Goal: Book appointment/travel/reservation

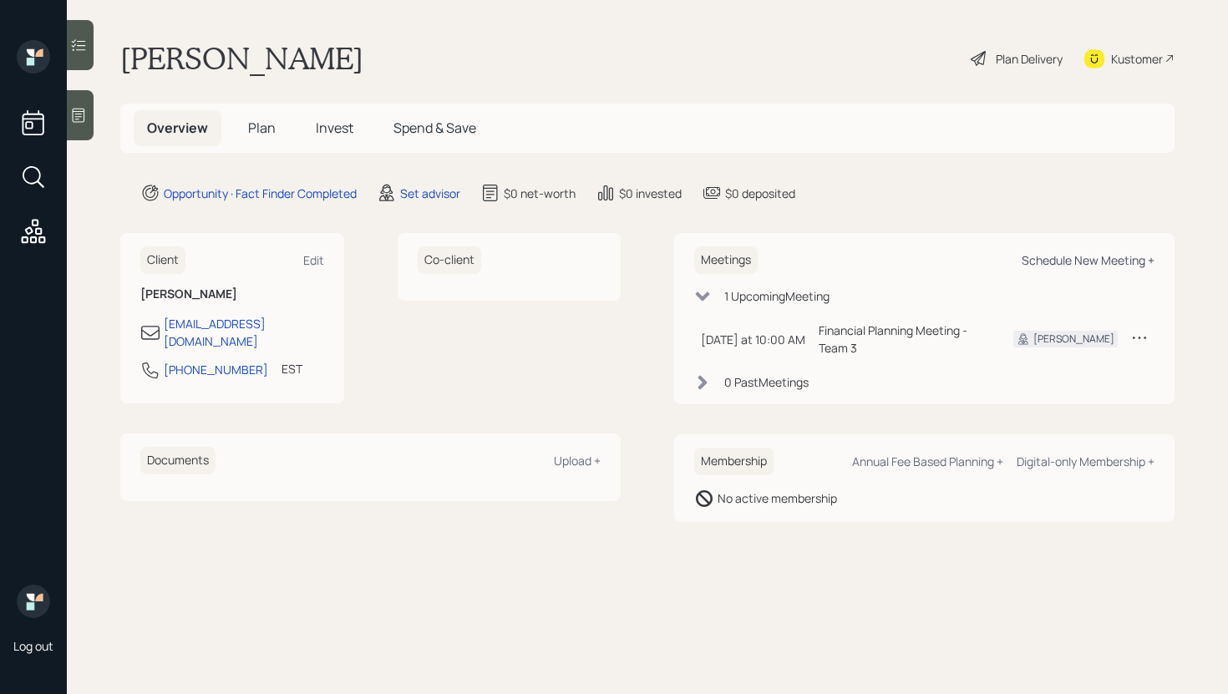
click at [1112, 263] on div "Schedule New Meeting +" at bounding box center [1087, 260] width 133 height 16
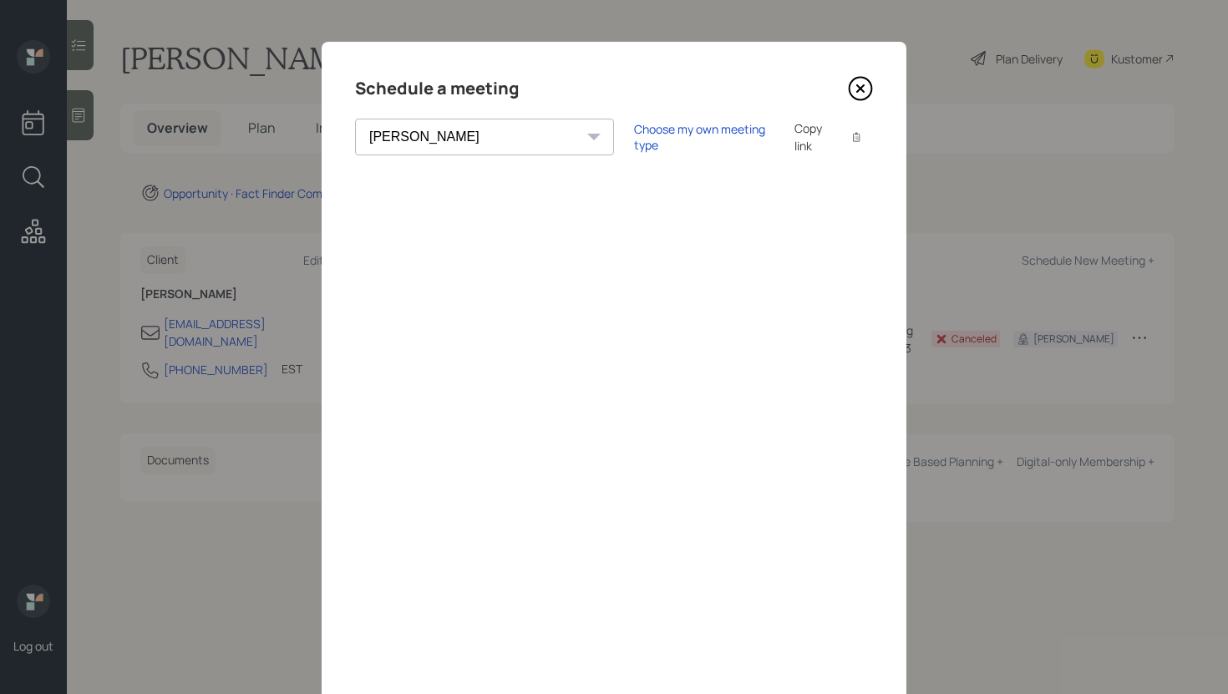
click at [437, 153] on select "[PERSON_NAME] [PERSON_NAME] [PERSON_NAME] [PERSON_NAME] [PERSON_NAME] [PERSON_N…" at bounding box center [484, 137] width 259 height 37
select select "b1d8ea90-abcc-42aa-86cc-4f33a132aacc"
click at [355, 119] on select "[PERSON_NAME] [PERSON_NAME] [PERSON_NAME] [PERSON_NAME] [PERSON_NAME] [PERSON_N…" at bounding box center [484, 137] width 259 height 37
click at [867, 86] on icon at bounding box center [860, 88] width 25 height 25
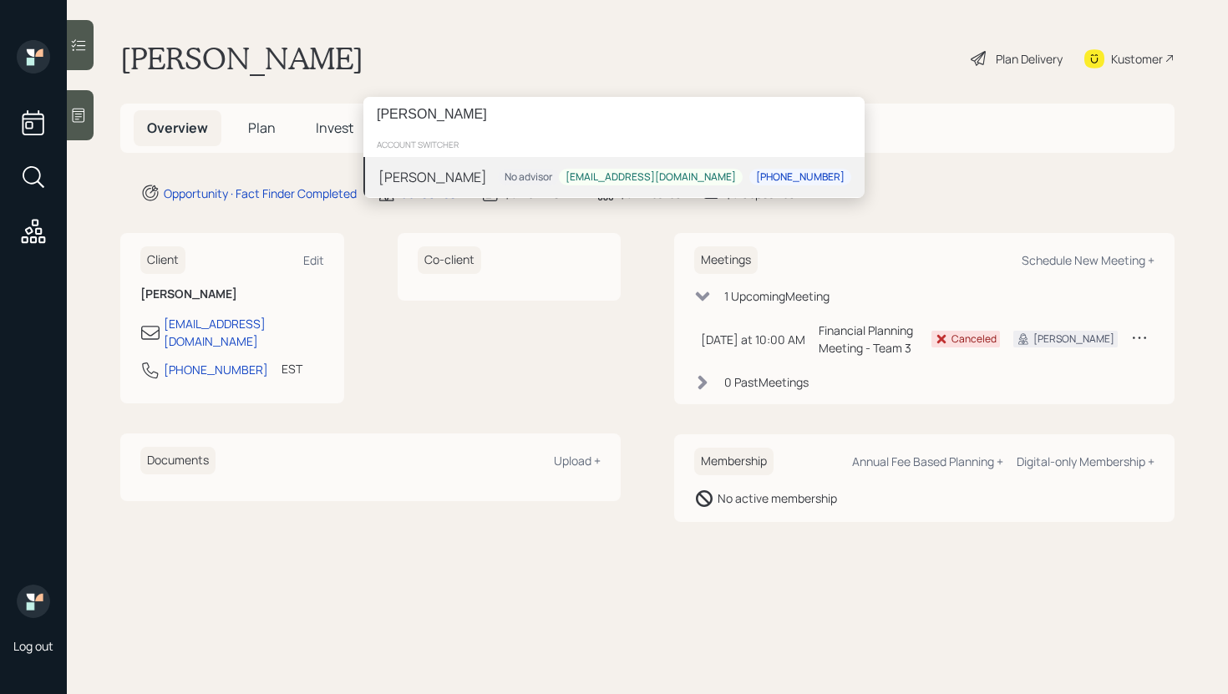
type input "[PERSON_NAME]"
click at [528, 187] on div "[PERSON_NAME] No advisor [EMAIL_ADDRESS][DOMAIN_NAME] [PHONE_NUMBER]" at bounding box center [613, 177] width 501 height 40
